Goal: Obtain resource: Obtain resource

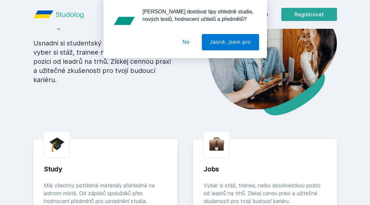
scroll to position [54, 0]
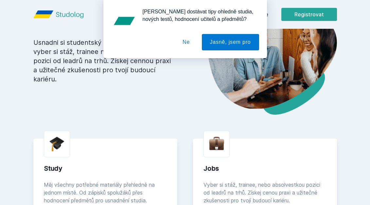
click at [192, 42] on button "Ne" at bounding box center [186, 42] width 24 height 16
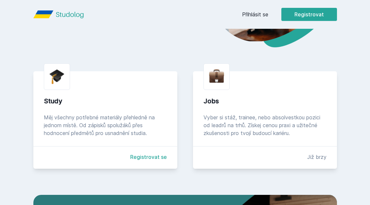
scroll to position [0, 0]
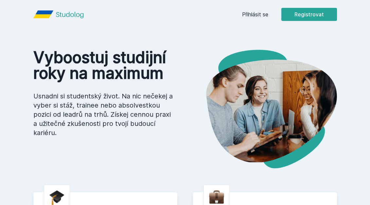
click at [255, 12] on link "Přihlásit se" at bounding box center [255, 14] width 26 height 8
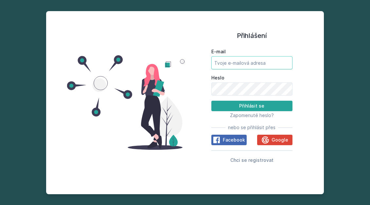
click at [238, 63] on input "E-mail" at bounding box center [251, 62] width 81 height 13
type input "[EMAIL_ADDRESS][DOMAIN_NAME]"
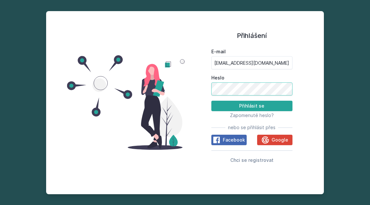
click at [211, 101] on button "Přihlásit se" at bounding box center [251, 106] width 81 height 10
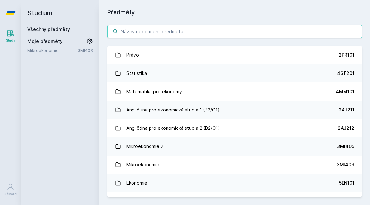
click at [203, 31] on input "search" at bounding box center [234, 31] width 255 height 13
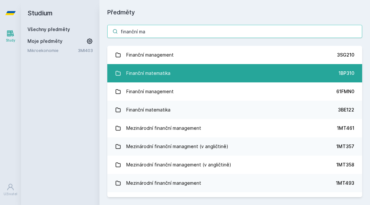
type input "finanční ma"
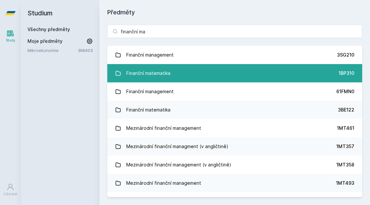
click at [172, 70] on link "Finanční matematika 1BP310" at bounding box center [234, 73] width 255 height 18
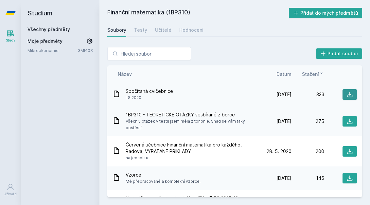
click at [346, 93] on button at bounding box center [349, 94] width 14 height 10
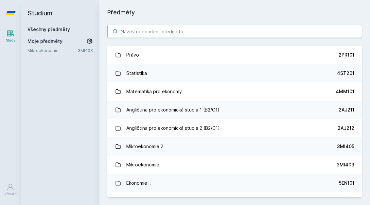
click at [126, 34] on input "search" at bounding box center [234, 31] width 255 height 13
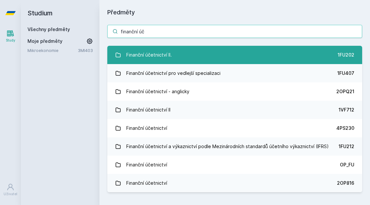
type input "finanční úč"
click at [142, 52] on div "Finanční účetnictví II." at bounding box center [148, 54] width 45 height 13
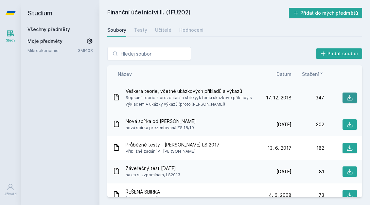
click at [346, 99] on button at bounding box center [349, 97] width 14 height 10
